Goal: Find contact information: Find contact information

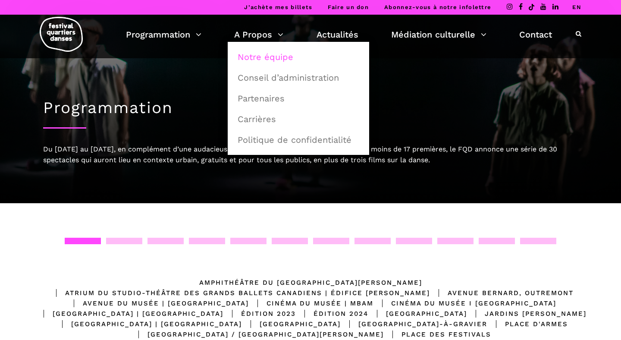
click at [272, 59] on link "Notre équipe" at bounding box center [299, 57] width 132 height 20
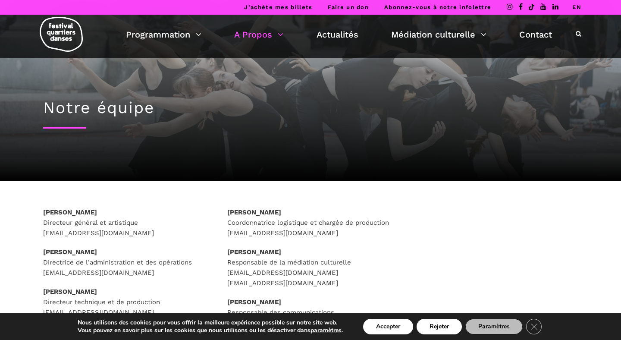
click at [267, 252] on strong "Marianne Gravel" at bounding box center [254, 252] width 54 height 8
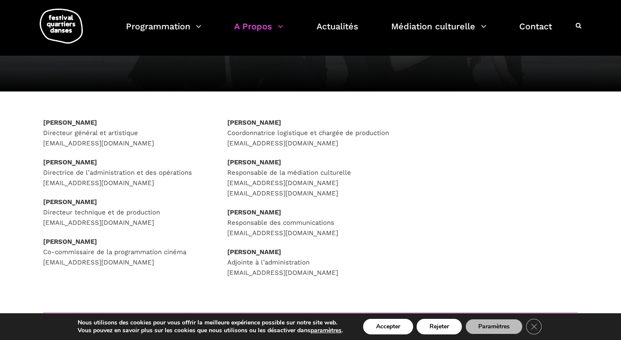
scroll to position [92, 0]
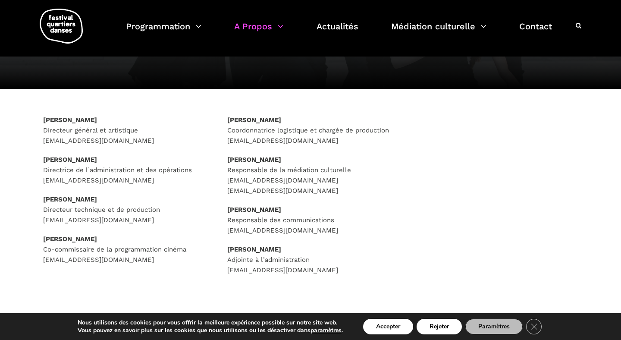
click at [290, 184] on p "Marianne Gravel Responsable de la médiation culturelle animation@quartiersdanse…" at bounding box center [310, 174] width 167 height 41
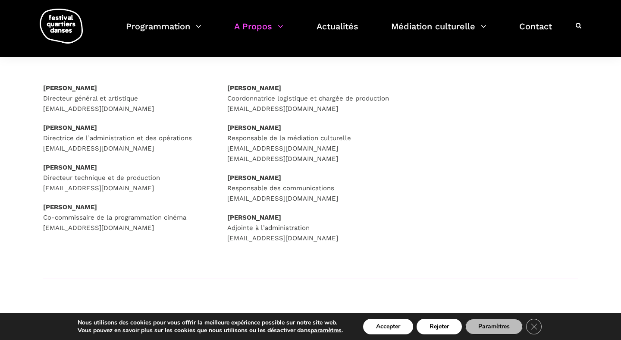
scroll to position [118, 0]
